Goal: Task Accomplishment & Management: Use online tool/utility

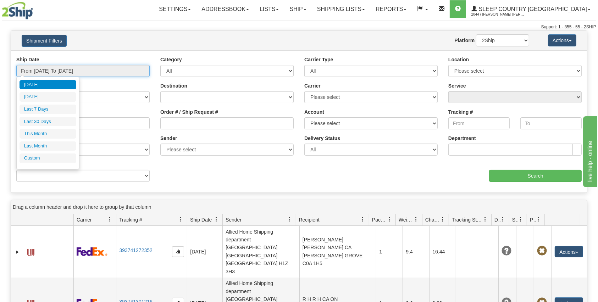
click at [50, 67] on input "From 09/29/2025 To 09/30/2025" at bounding box center [82, 71] width 133 height 12
click at [57, 118] on li "Last 30 Days" at bounding box center [48, 122] width 57 height 10
type input "From 09/01/2025 To 09/30/2025"
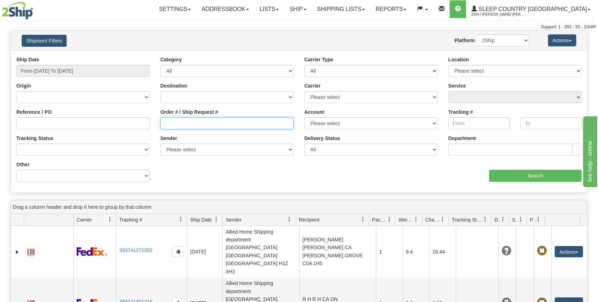
click at [169, 123] on input "Order # / Ship Request #" at bounding box center [226, 123] width 133 height 12
paste input "9000I093295"
type input "9000I093295"
click at [506, 179] on input "Search" at bounding box center [535, 176] width 93 height 12
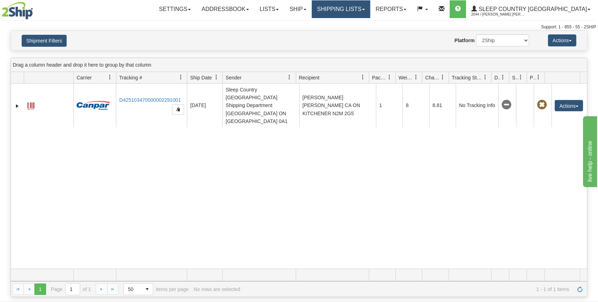
click at [370, 10] on link "Shipping lists" at bounding box center [341, 9] width 59 height 18
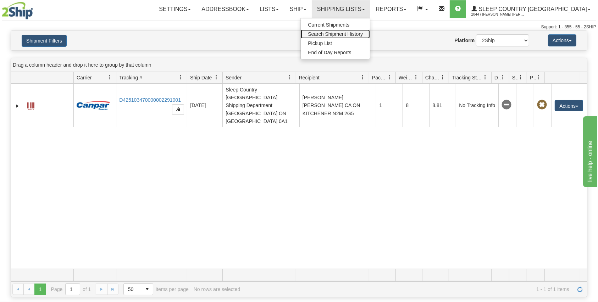
click at [363, 32] on span "Search Shipment History" at bounding box center [335, 34] width 55 height 6
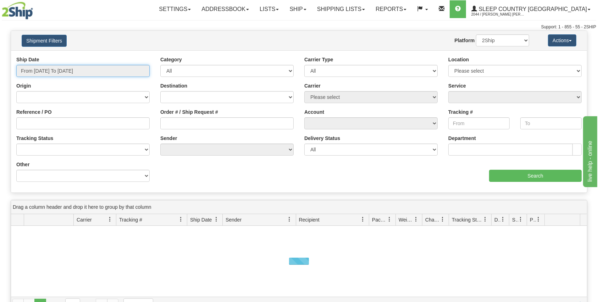
click at [111, 70] on input "From 09/29/2025 To 09/30/2025" at bounding box center [82, 71] width 133 height 12
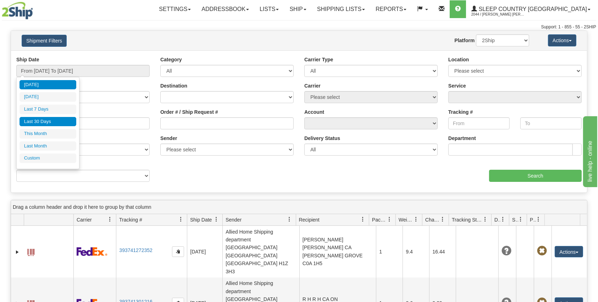
click at [50, 118] on li "Last 30 Days" at bounding box center [48, 122] width 57 height 10
type input "From 09/01/2025 To 09/30/2025"
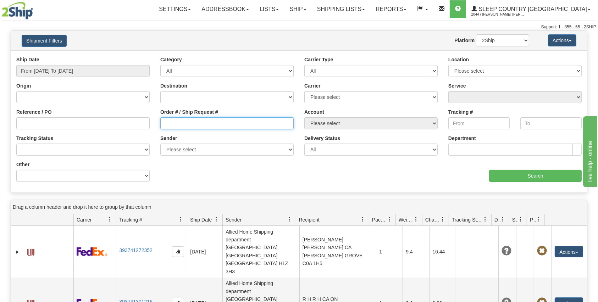
click at [203, 127] on input "Order # / Ship Request #" at bounding box center [226, 123] width 133 height 12
paste input "9000I118375"
type input "9000I118375"
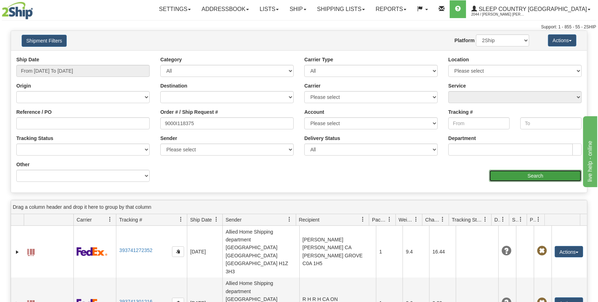
click at [495, 172] on input "Search" at bounding box center [535, 176] width 93 height 12
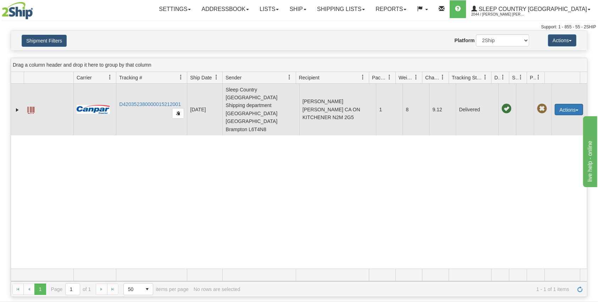
click at [565, 104] on button "Actions" at bounding box center [569, 109] width 28 height 11
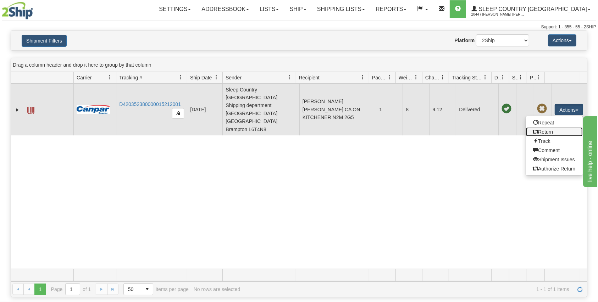
click at [555, 127] on link "Return" at bounding box center [554, 131] width 57 height 9
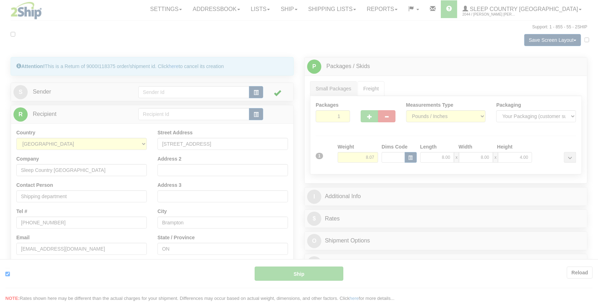
type input "1"
type input "12:33"
type input "16:00"
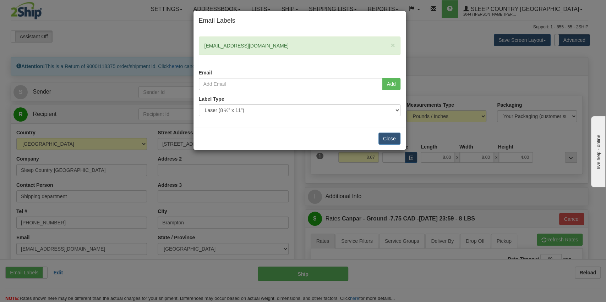
drag, startPoint x: 257, startPoint y: 46, endPoint x: 173, endPoint y: 46, distance: 83.7
click at [173, 46] on div "Email Labels × [EMAIL_ADDRESS][DOMAIN_NAME] Email Add Label Type" at bounding box center [303, 151] width 606 height 302
copy div "[EMAIL_ADDRESS][DOMAIN_NAME]"
click at [382, 136] on button "Close" at bounding box center [389, 139] width 22 height 12
